Goal: Transaction & Acquisition: Download file/media

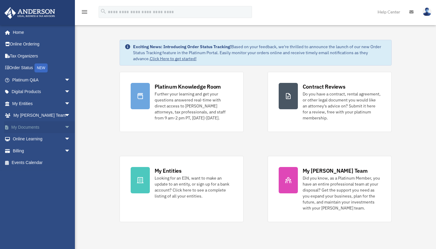
click at [53, 130] on link "My Documents arrow_drop_down" at bounding box center [41, 127] width 75 height 12
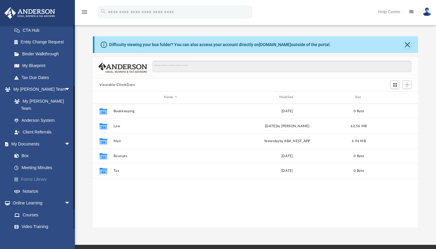
scroll to position [98, 0]
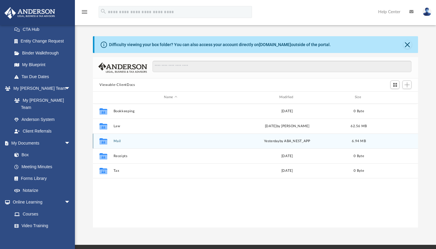
click at [119, 140] on button "Mail" at bounding box center [171, 141] width 114 height 4
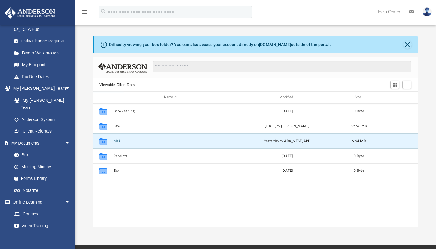
click at [119, 140] on button "Mail" at bounding box center [171, 141] width 114 height 4
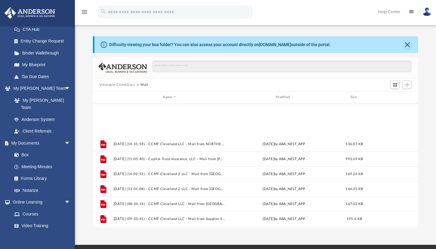
scroll to position [160, 0]
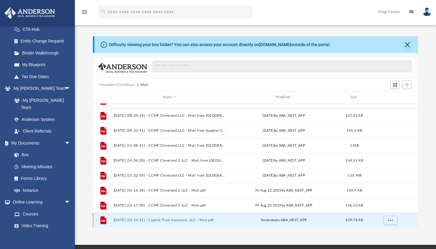
click at [162, 218] on button "[DATE] (12:16:31) - Capital Trust Insurance, LLC - Mail.pdf" at bounding box center [170, 220] width 112 height 4
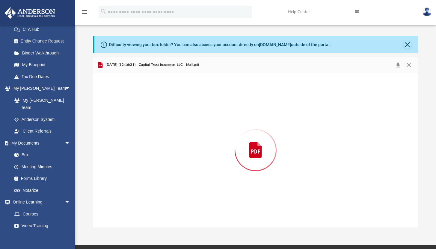
click at [162, 218] on div "Preview" at bounding box center [255, 150] width 325 height 155
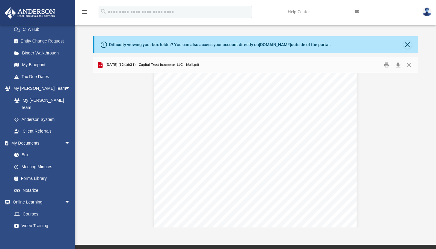
scroll to position [0, 0]
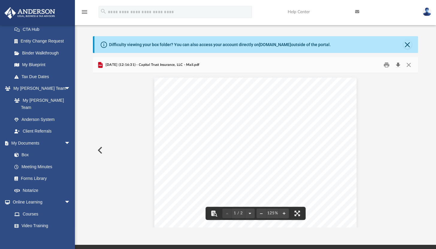
click at [395, 65] on button "Download" at bounding box center [397, 65] width 11 height 9
